Goal: Browse casually: Explore the website without a specific task or goal

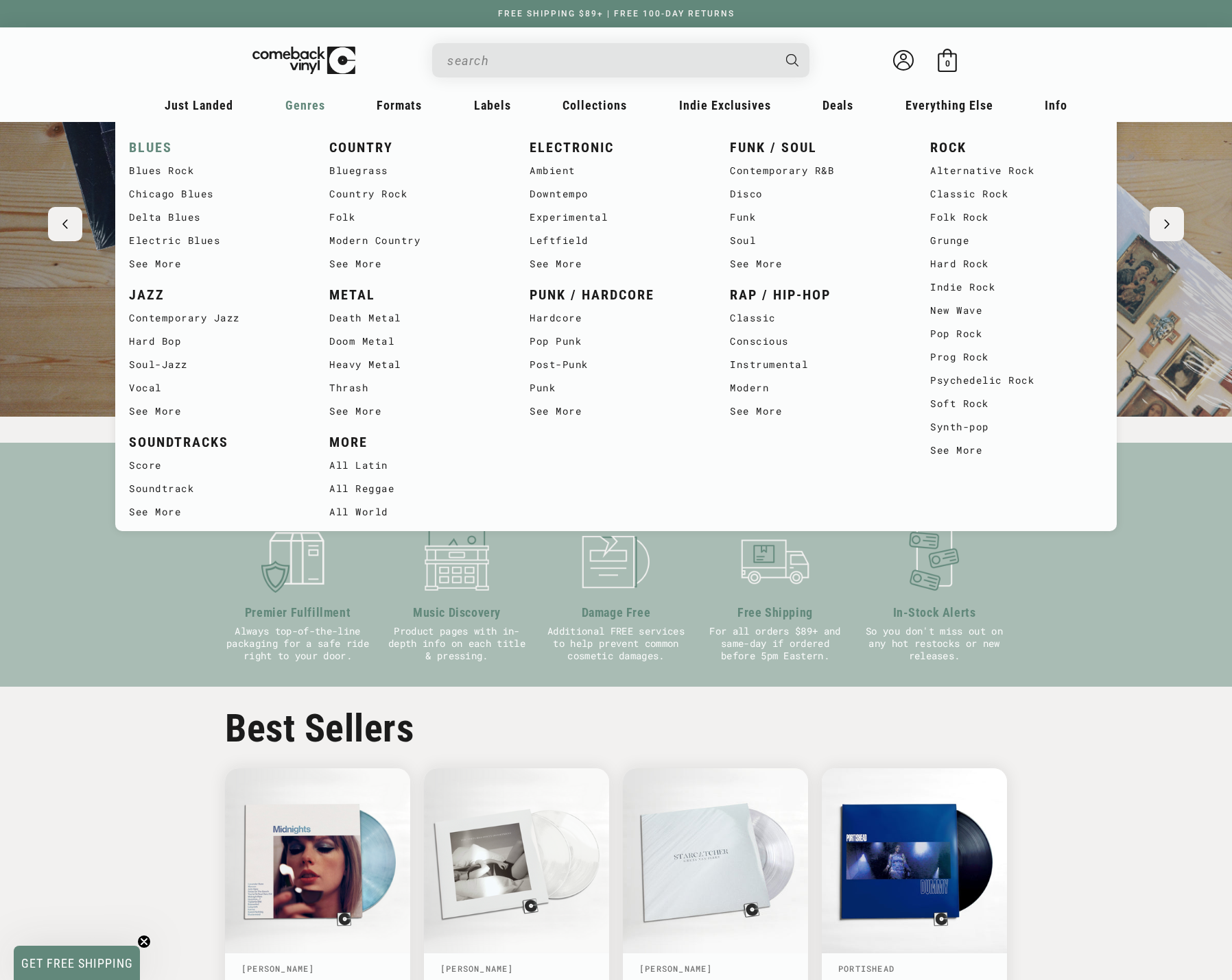
scroll to position [137, 0]
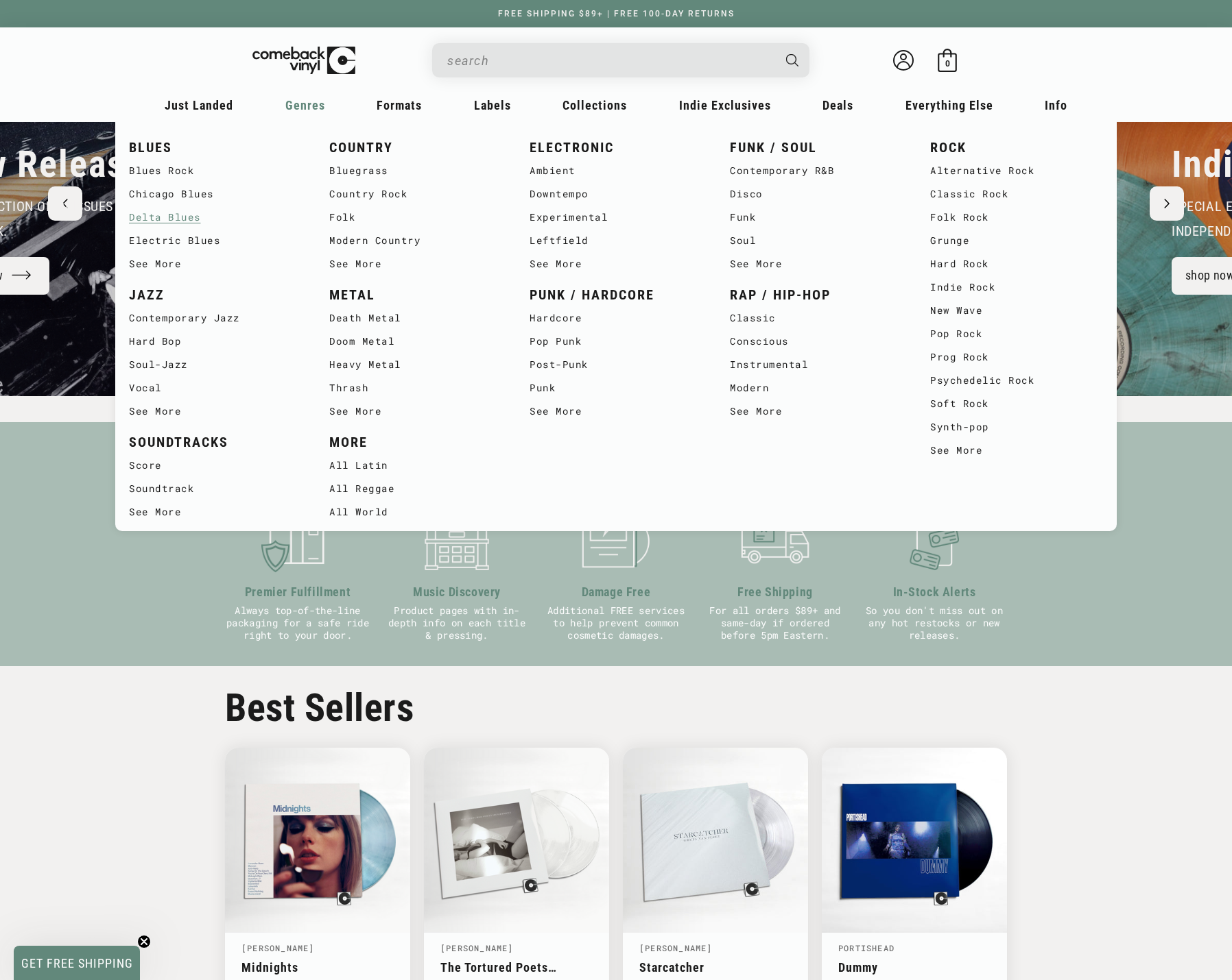
click at [173, 216] on link "Delta Blues" at bounding box center [215, 217] width 173 height 23
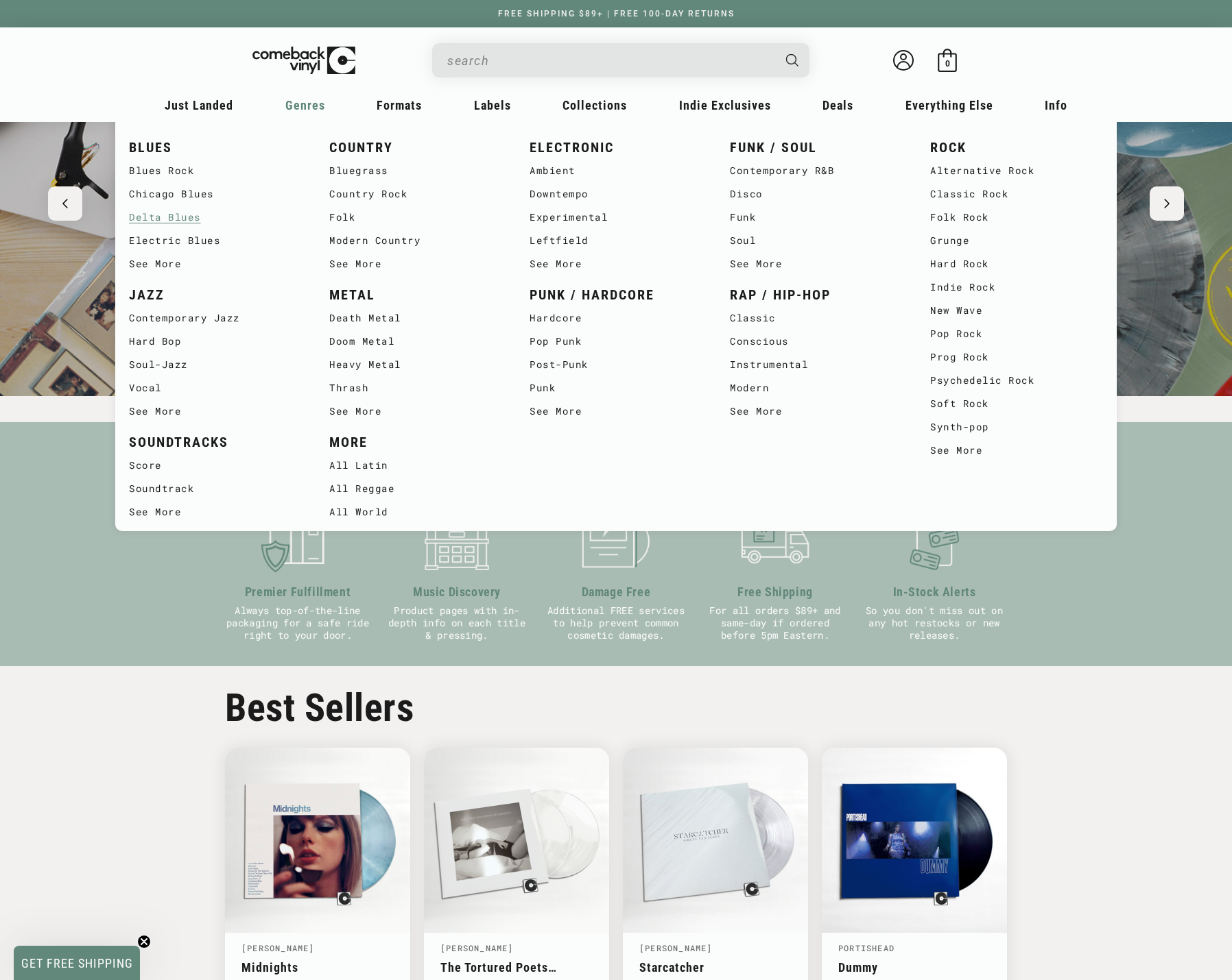
scroll to position [0, 1141]
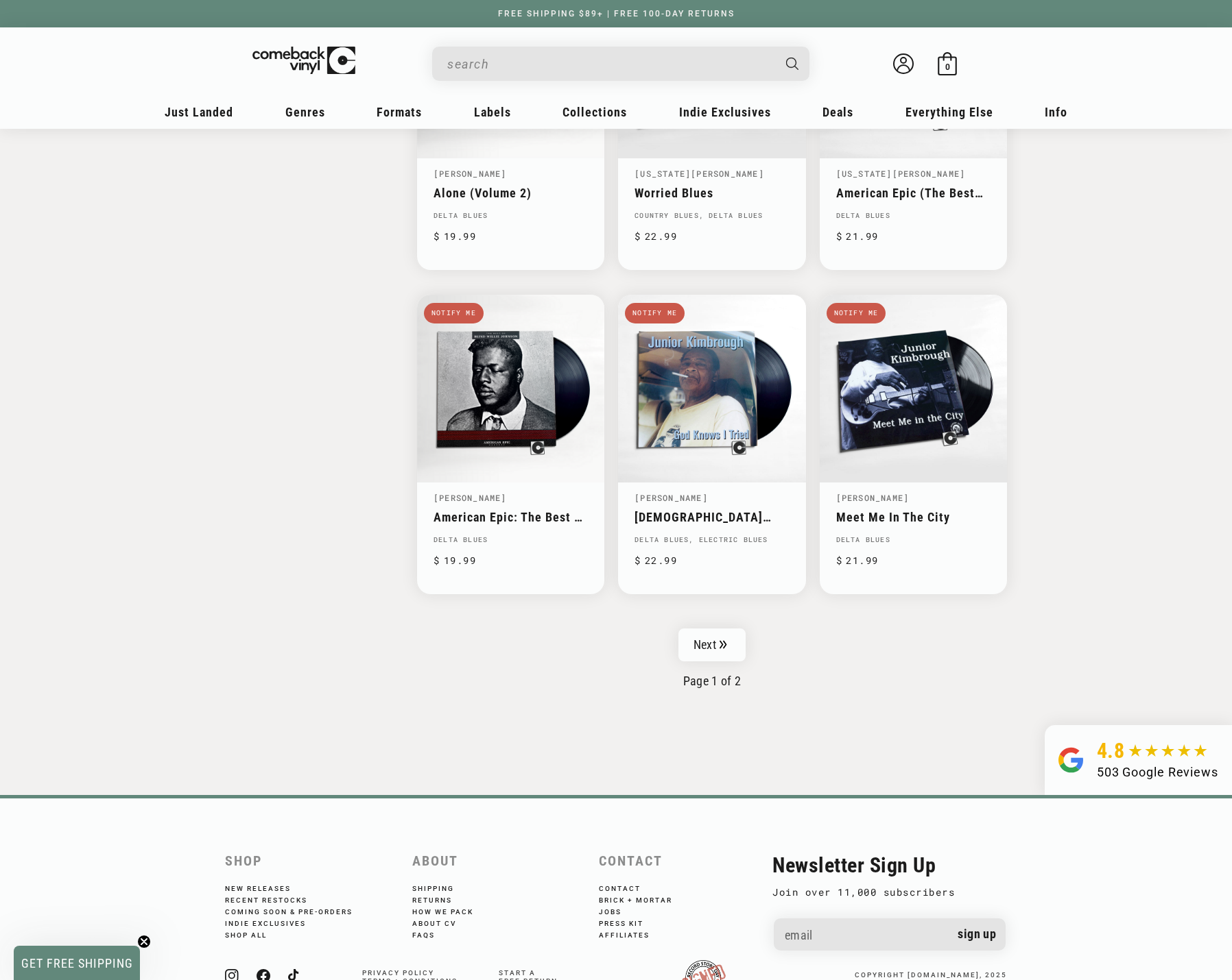
scroll to position [1988, 0]
click at [708, 628] on link "Next" at bounding box center [712, 644] width 68 height 33
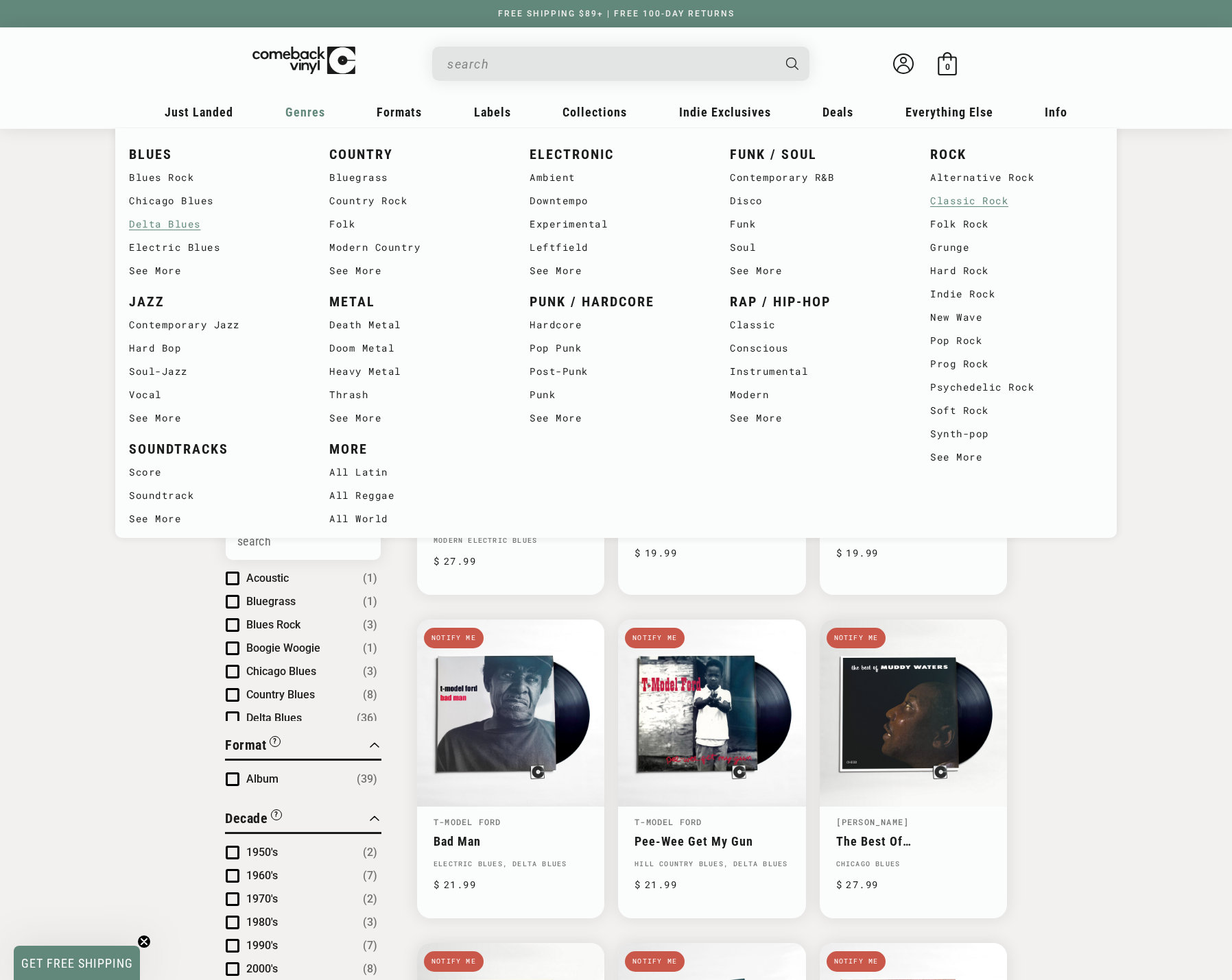
click at [973, 203] on link "Classic Rock" at bounding box center [1016, 201] width 173 height 23
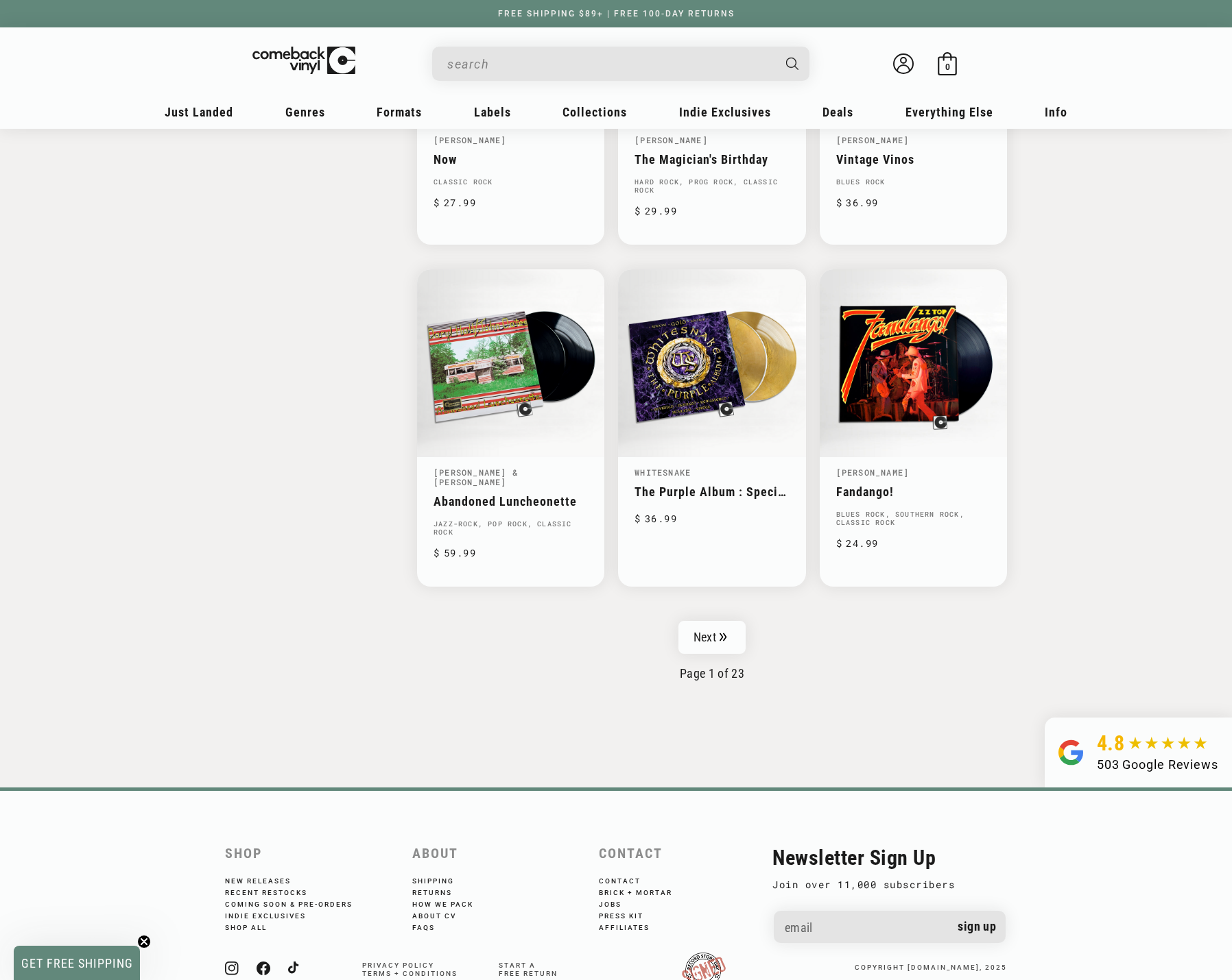
scroll to position [2049, 0]
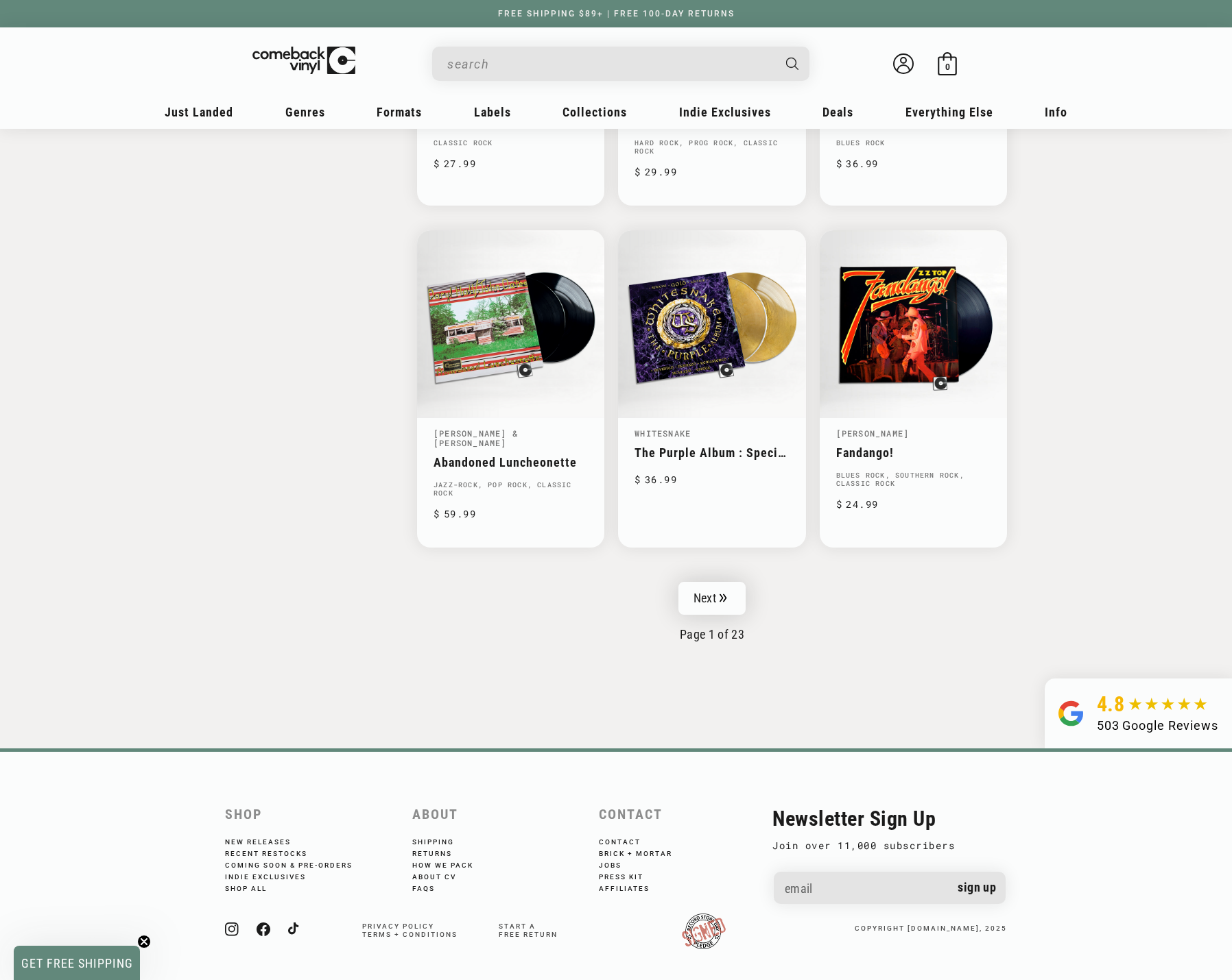
click at [710, 582] on link "Next" at bounding box center [712, 598] width 68 height 33
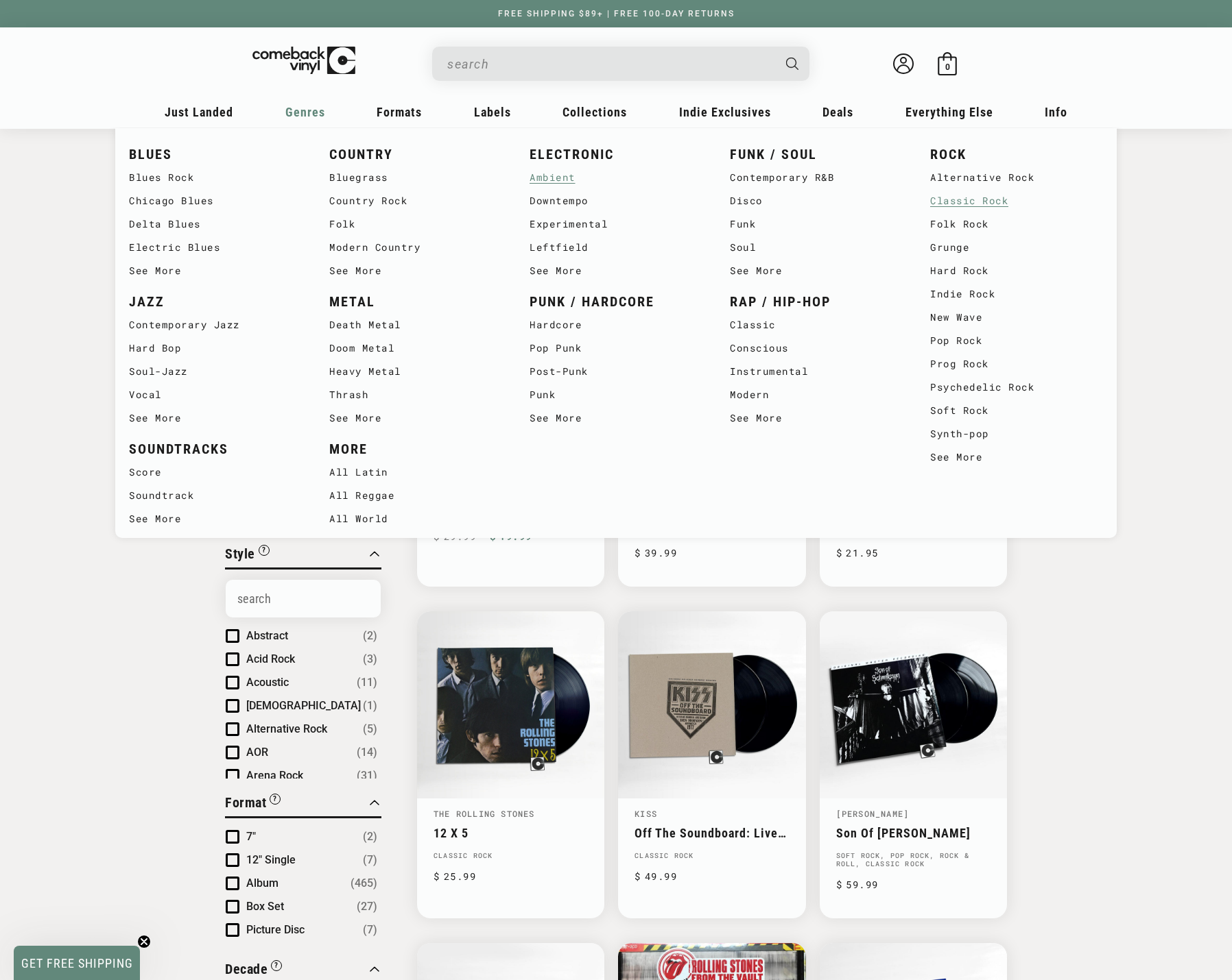
click at [545, 175] on link "Ambient" at bounding box center [615, 177] width 173 height 23
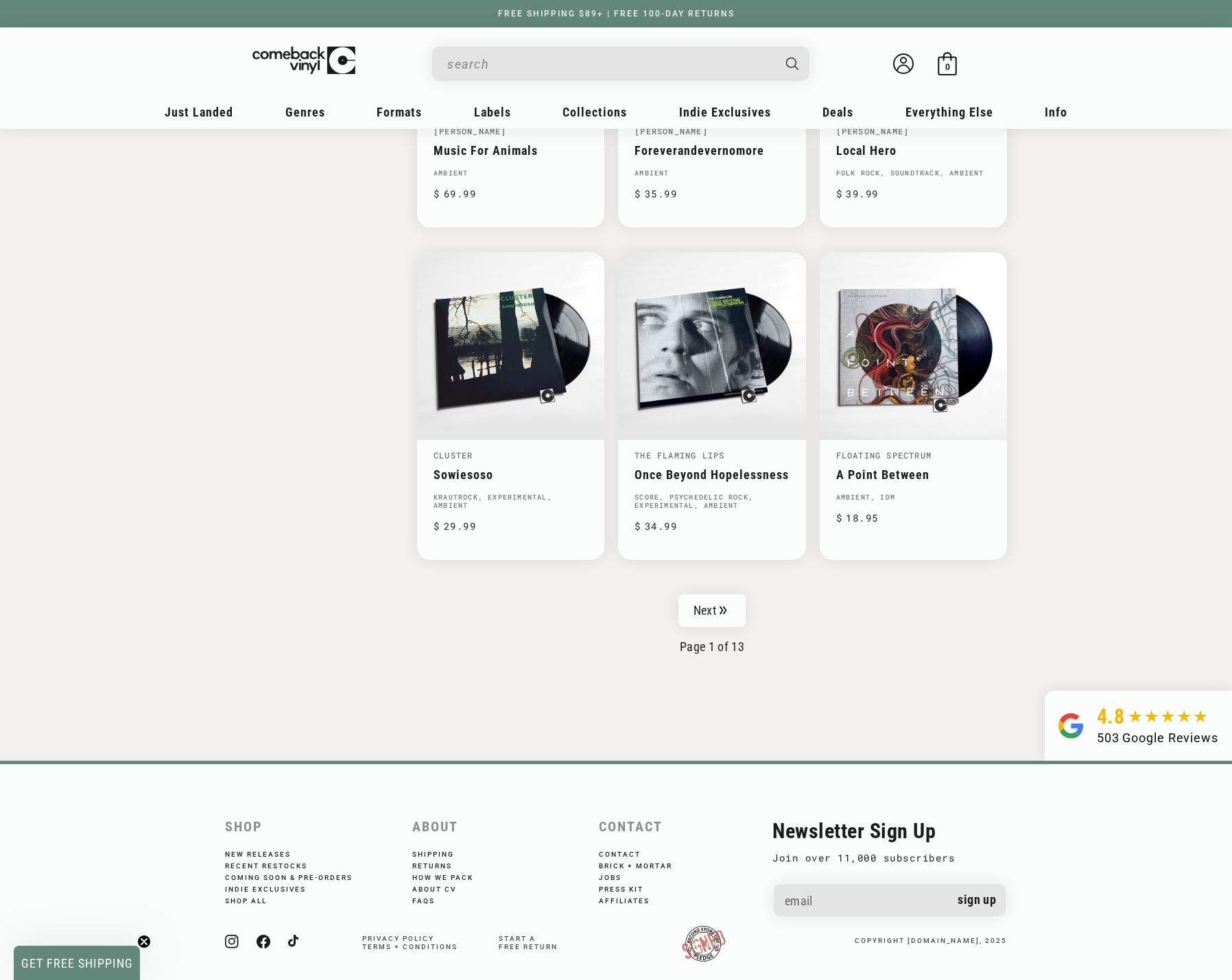
scroll to position [2050, 0]
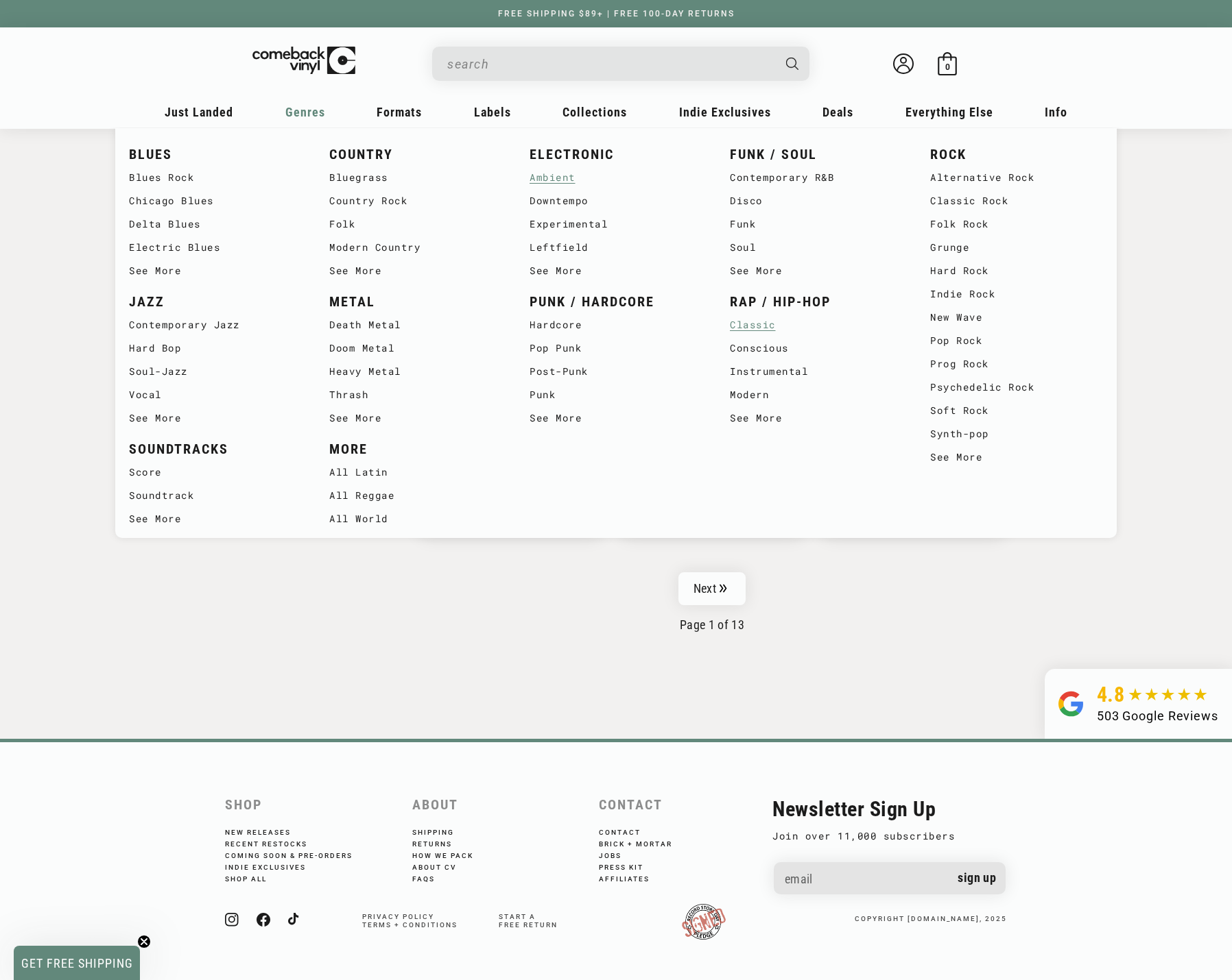
click at [748, 324] on link "Classic" at bounding box center [815, 325] width 173 height 23
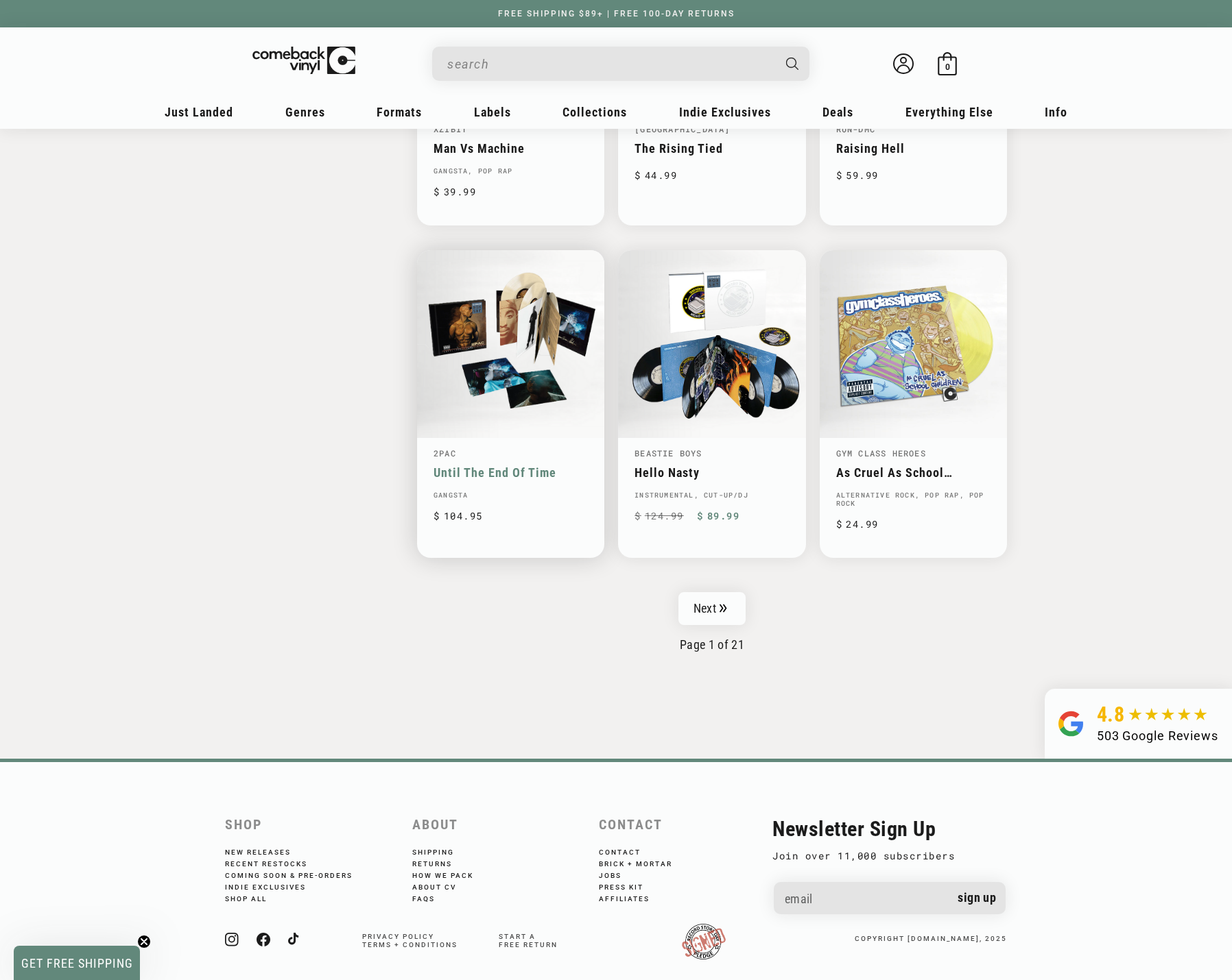
scroll to position [2008, 0]
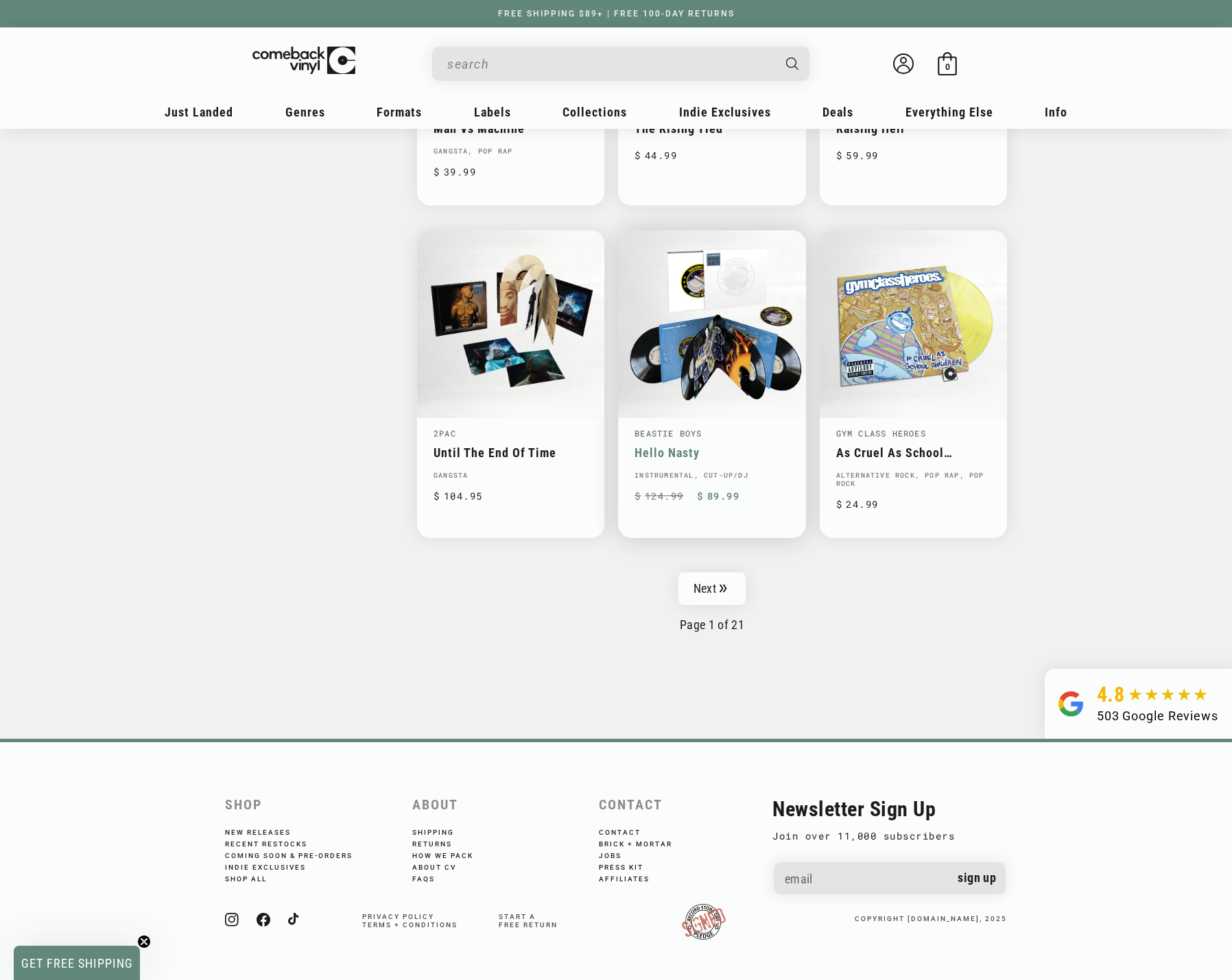
click at [677, 436] on link "Beastie Boys" at bounding box center [668, 433] width 68 height 11
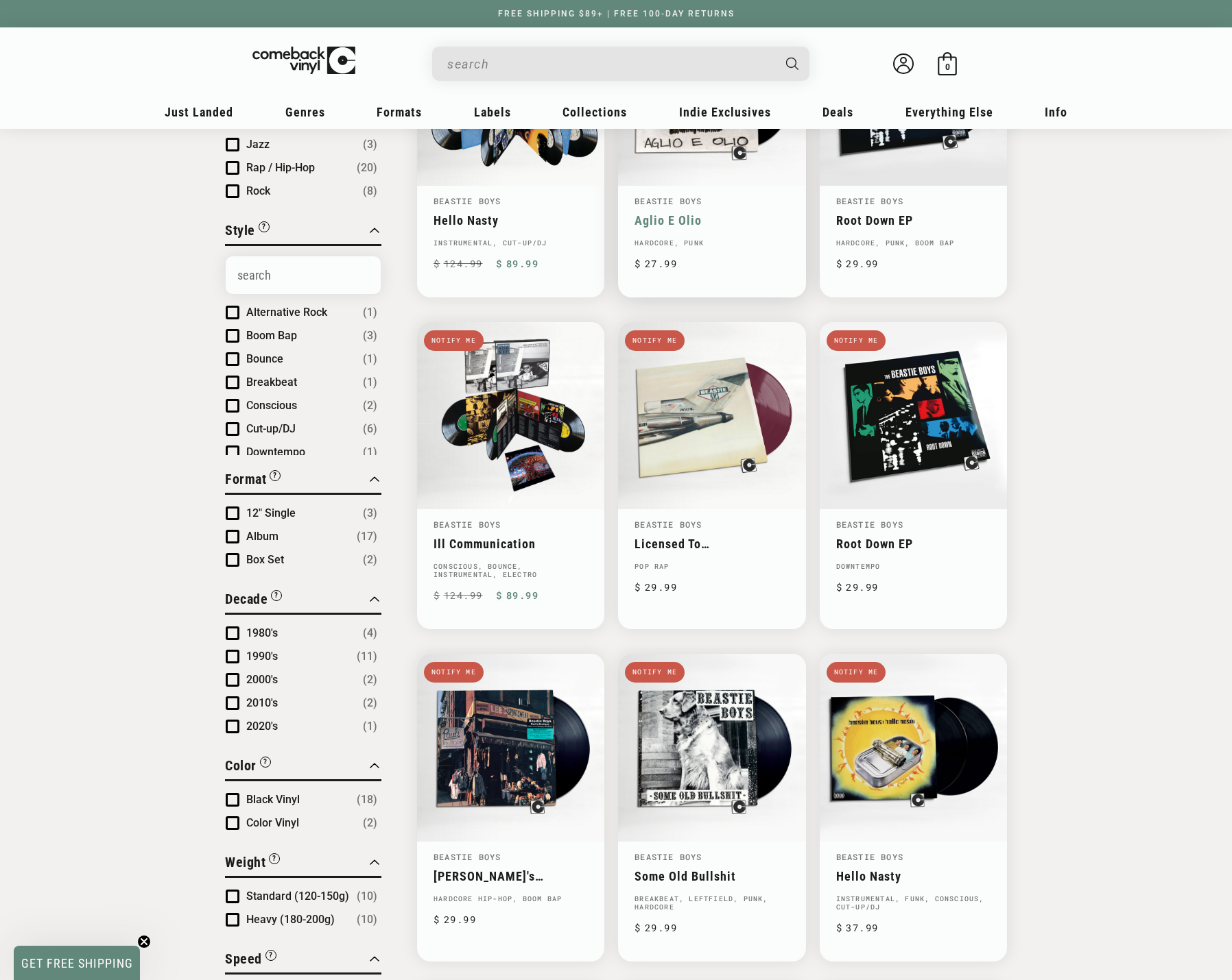
scroll to position [343, 0]
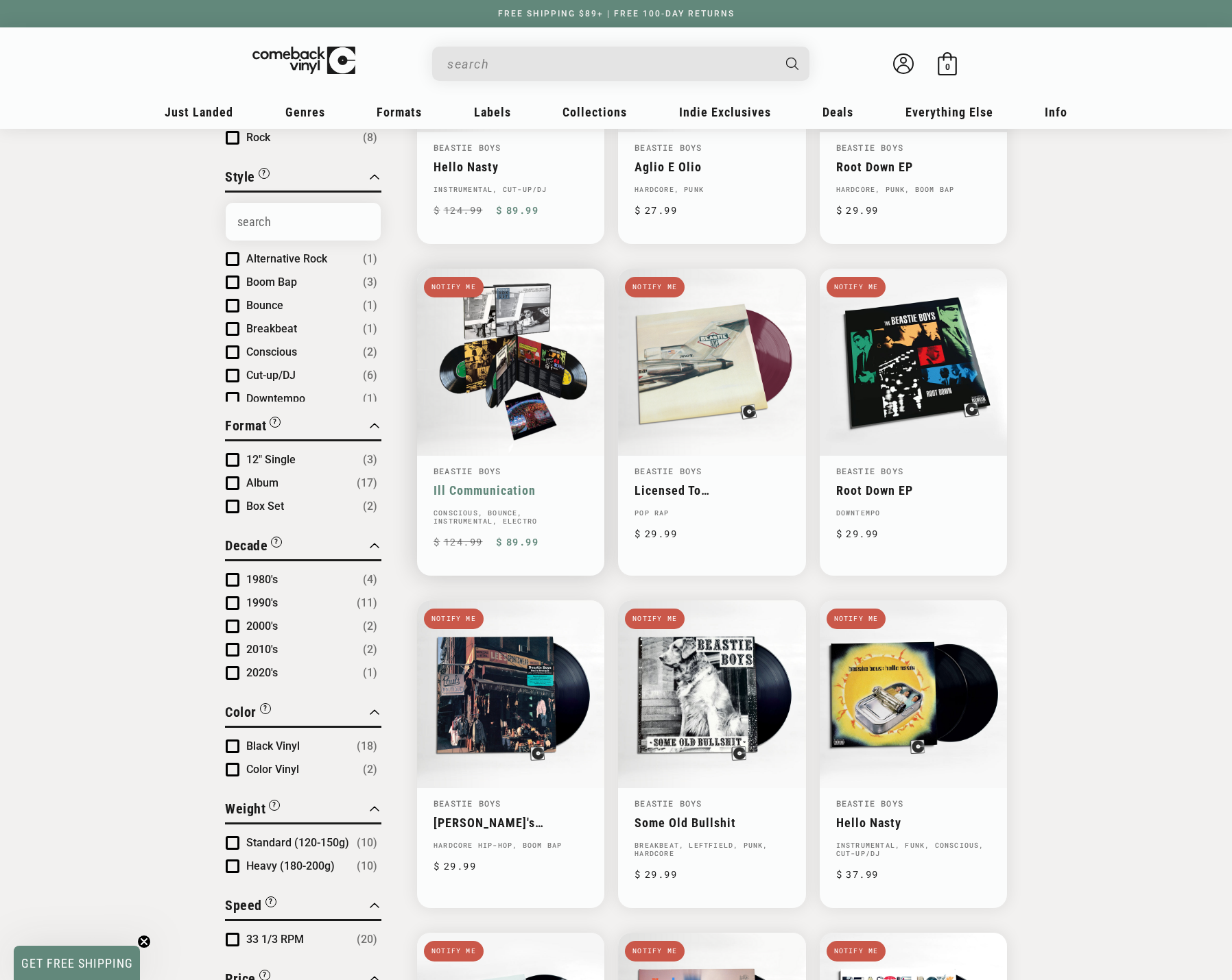
click at [475, 492] on link "Ill Communication" at bounding box center [510, 490] width 154 height 15
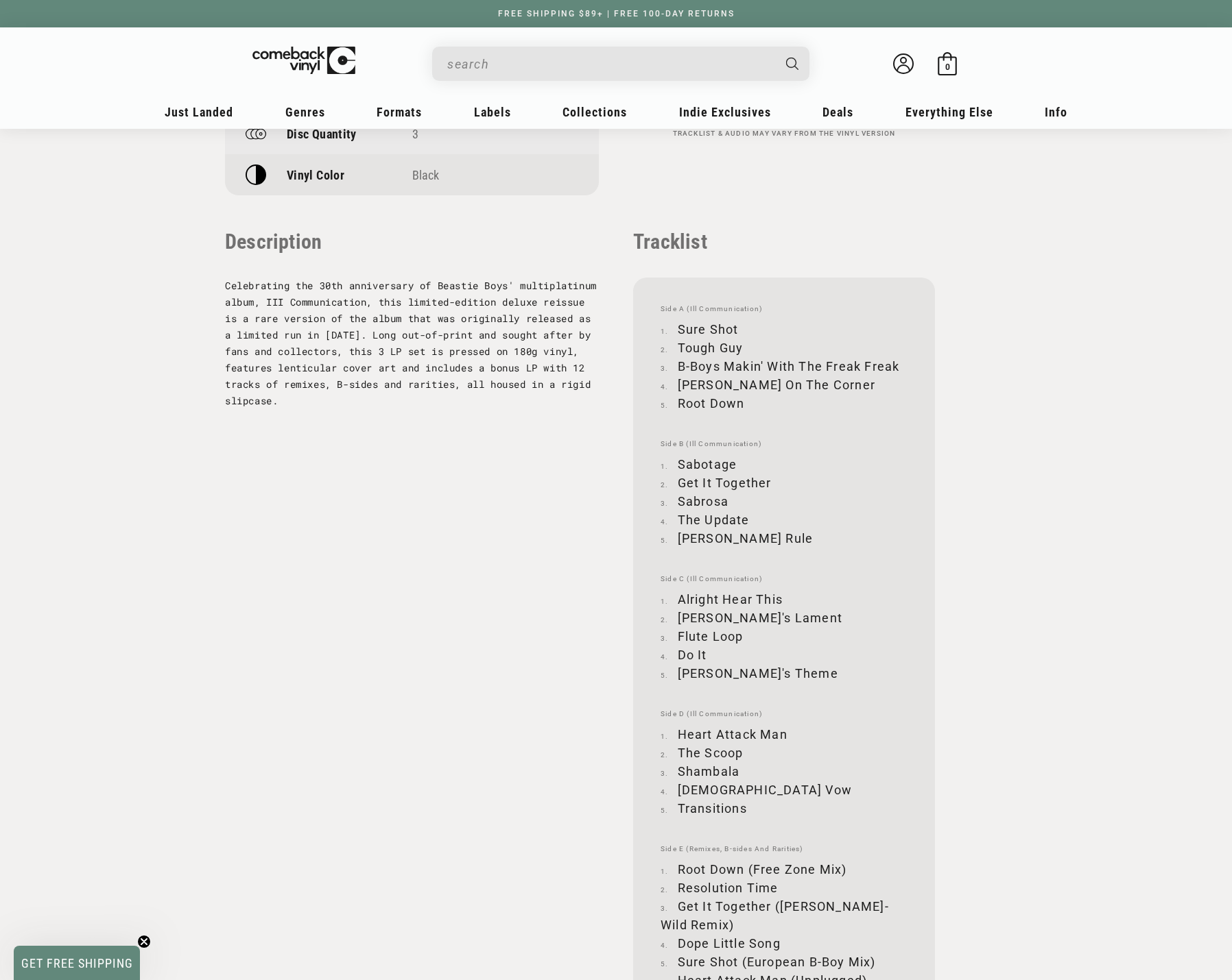
scroll to position [1303, 0]
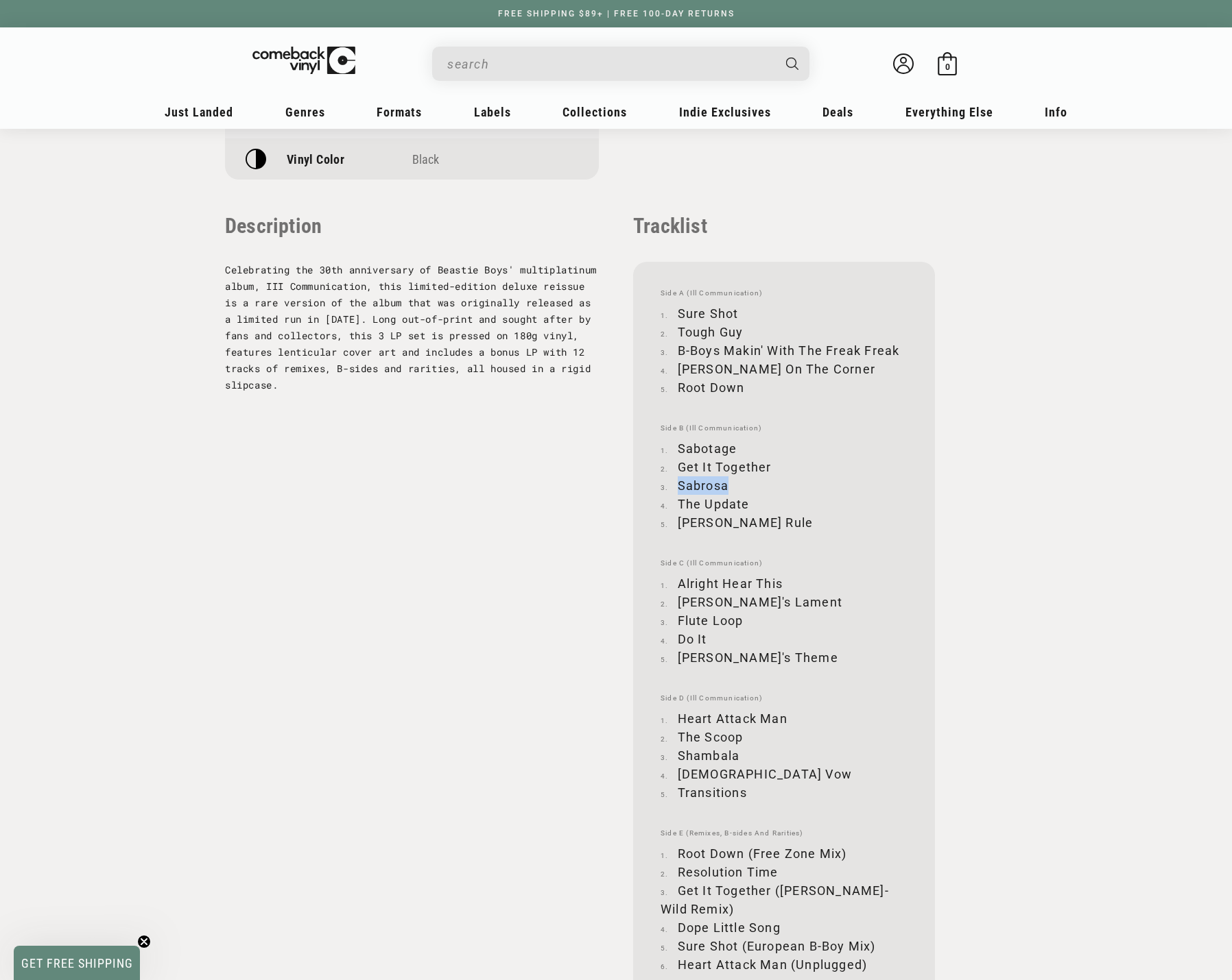
drag, startPoint x: 677, startPoint y: 491, endPoint x: 736, endPoint y: 487, distance: 59.1
click at [736, 487] on li "Sabrosa" at bounding box center [784, 485] width 247 height 18
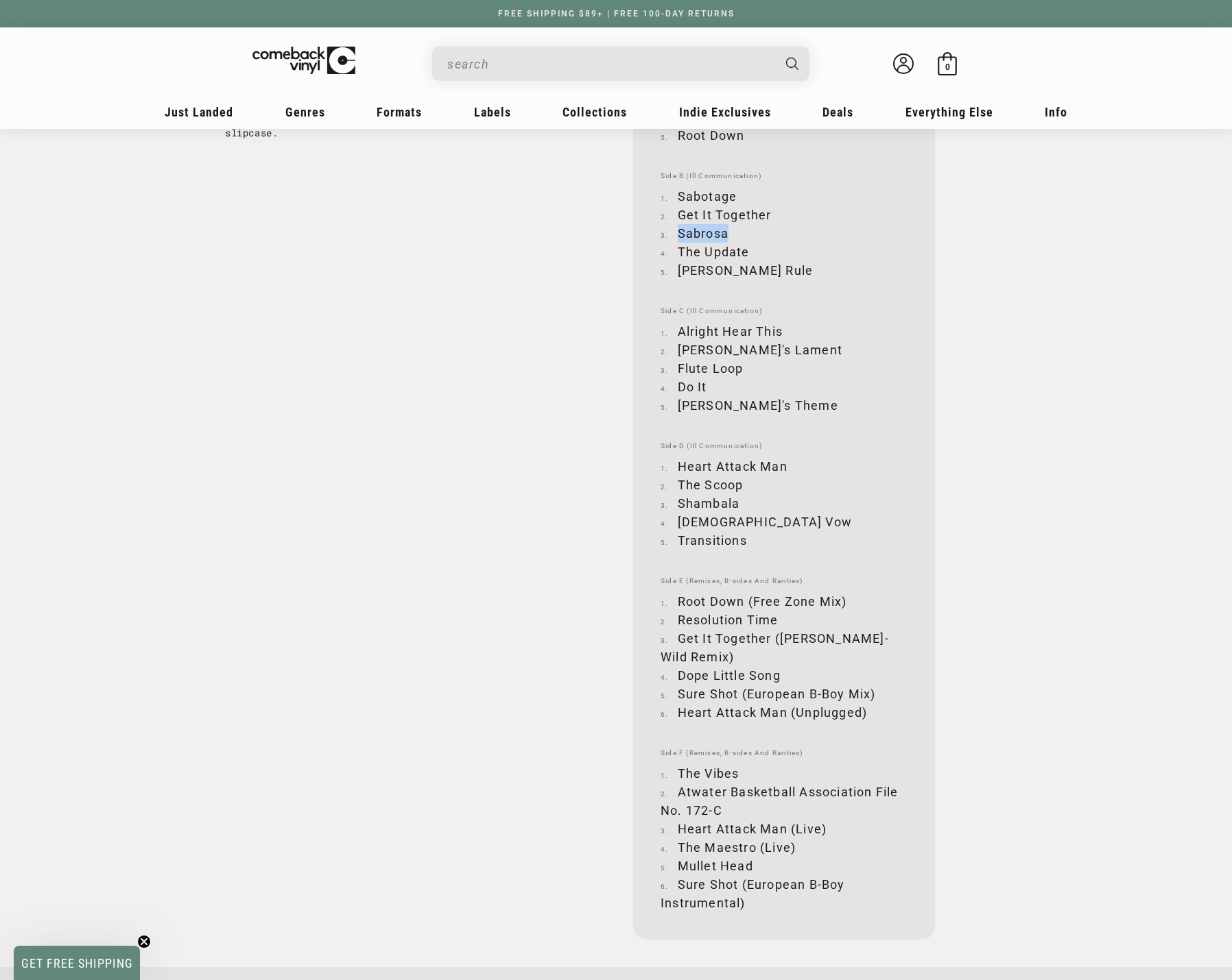
scroll to position [1577, 0]
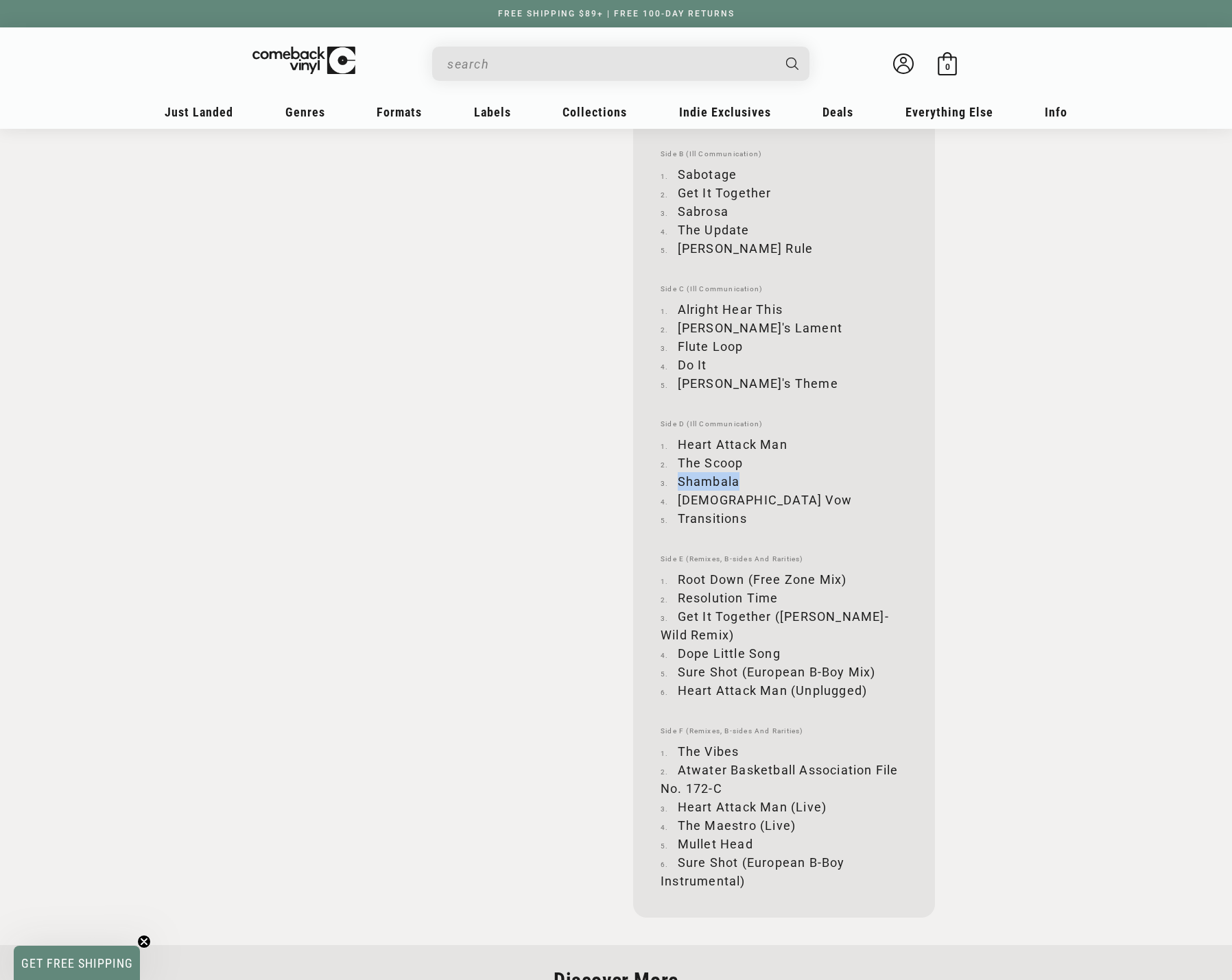
drag, startPoint x: 680, startPoint y: 482, endPoint x: 750, endPoint y: 475, distance: 70.3
click at [750, 475] on li "Shambala" at bounding box center [784, 482] width 247 height 18
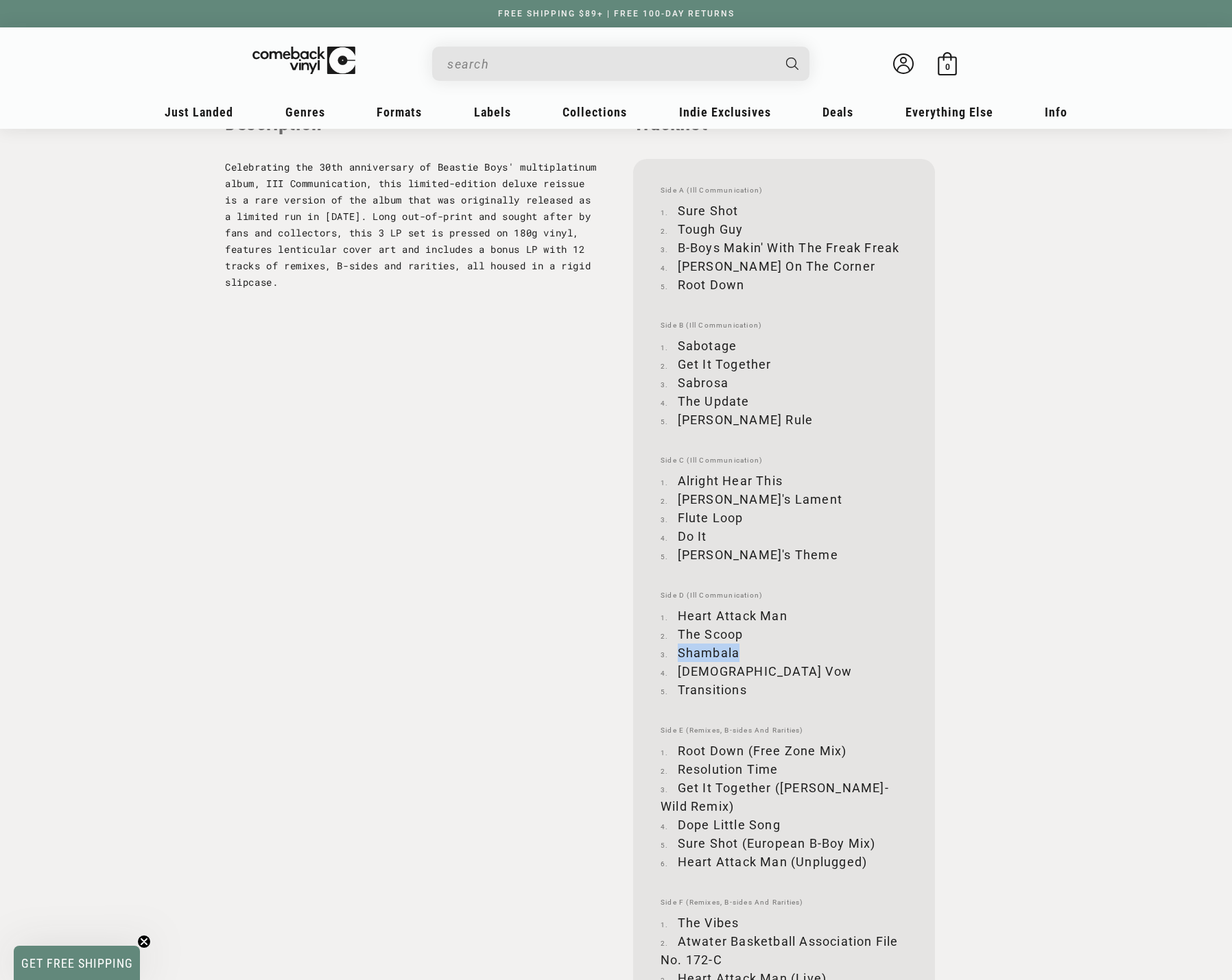
scroll to position [1371, 0]
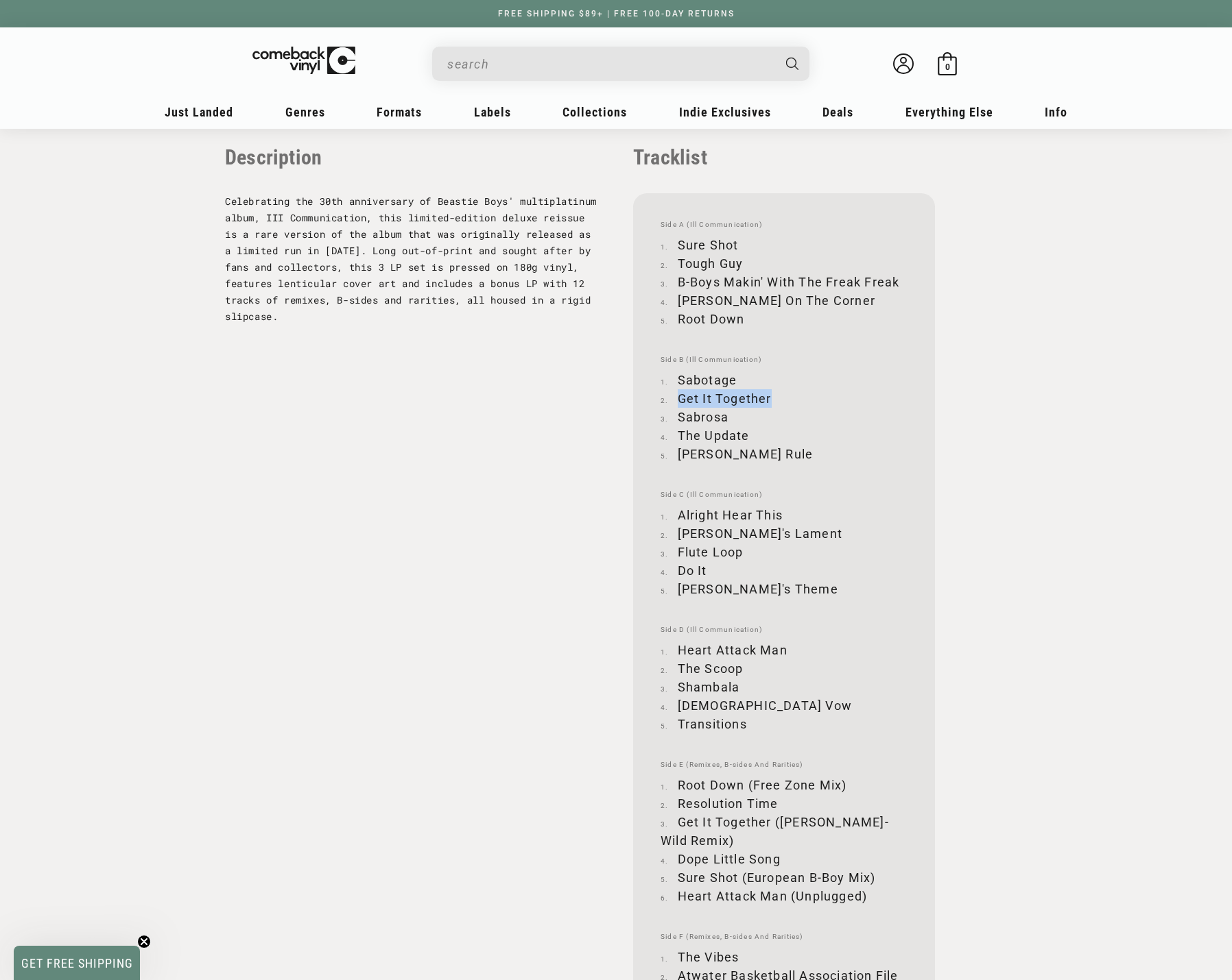
drag, startPoint x: 678, startPoint y: 399, endPoint x: 779, endPoint y: 403, distance: 101.1
click at [779, 403] on li "Get It Together" at bounding box center [784, 399] width 247 height 18
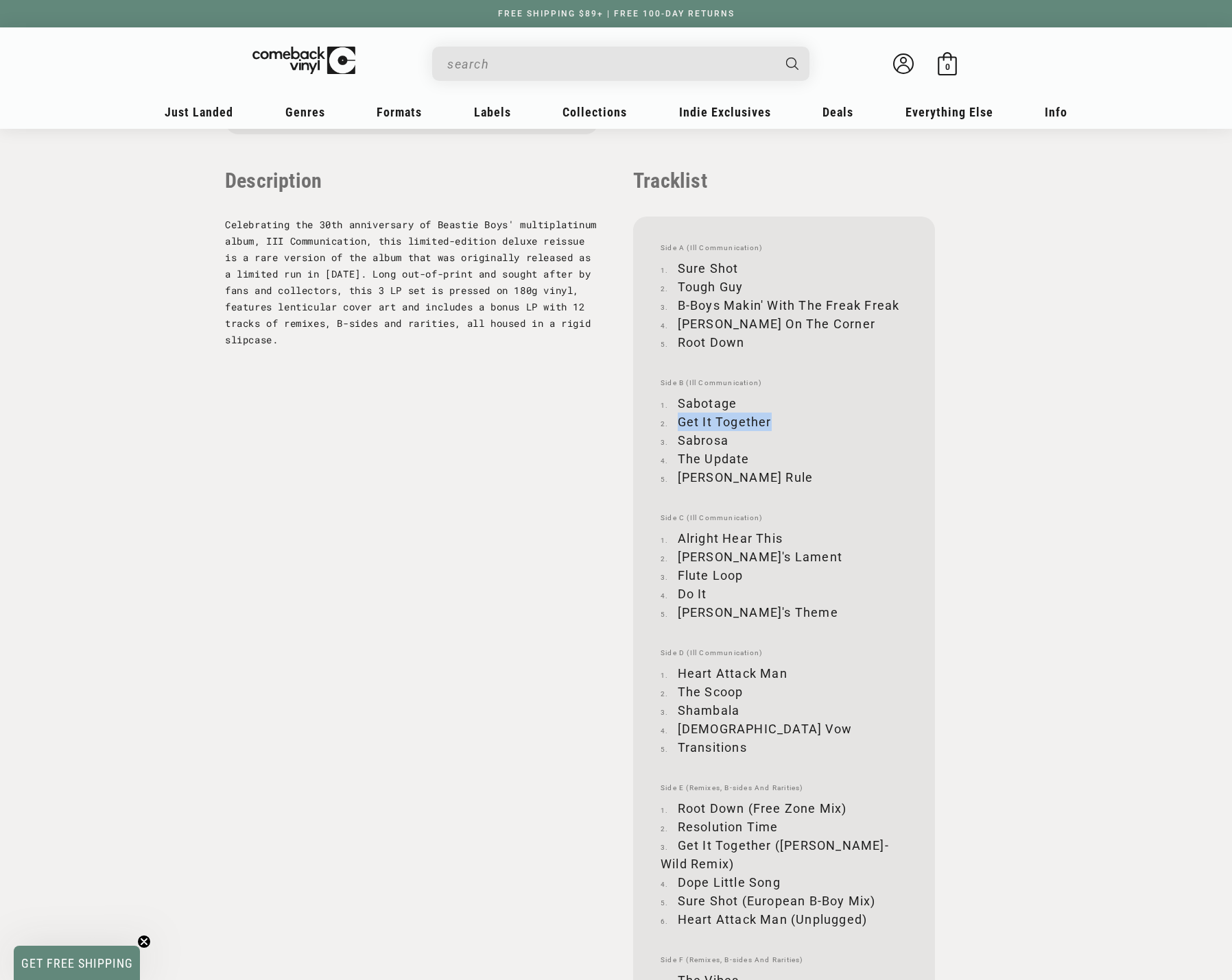
scroll to position [1303, 0]
